Goal: Information Seeking & Learning: Learn about a topic

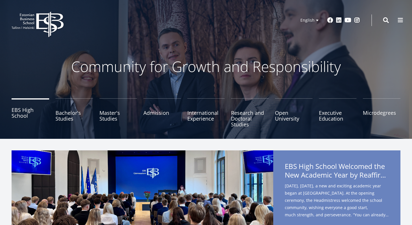
click at [40, 118] on link "EBS High School" at bounding box center [31, 112] width 38 height 29
click at [74, 116] on link "Bachelor's Studies" at bounding box center [74, 112] width 38 height 29
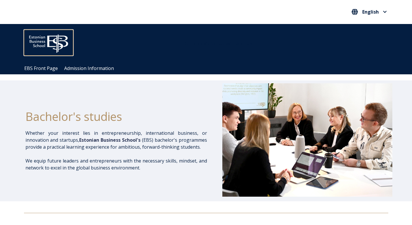
click at [51, 36] on img at bounding box center [48, 42] width 49 height 25
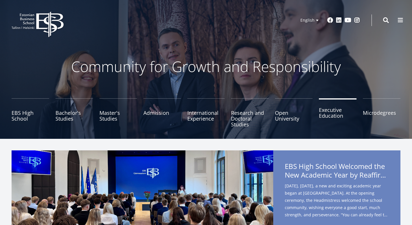
click at [319, 118] on link "Executive Education" at bounding box center [338, 112] width 38 height 29
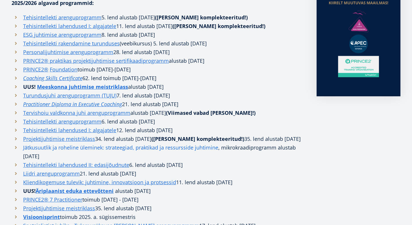
scroll to position [334, 0]
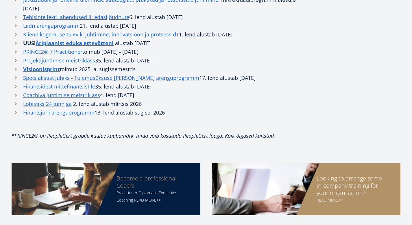
click at [94, 117] on link "Finantsjuhi arenguprogramm" at bounding box center [58, 112] width 71 height 9
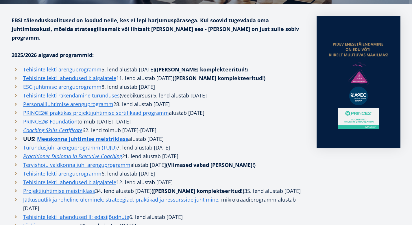
scroll to position [0, 0]
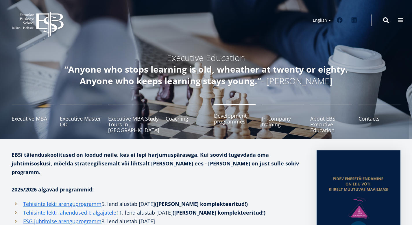
click at [234, 118] on link "Development programmes" at bounding box center [235, 118] width 42 height 29
click at [175, 116] on link "Coaching" at bounding box center [187, 118] width 42 height 29
